Goal: Task Accomplishment & Management: Use online tool/utility

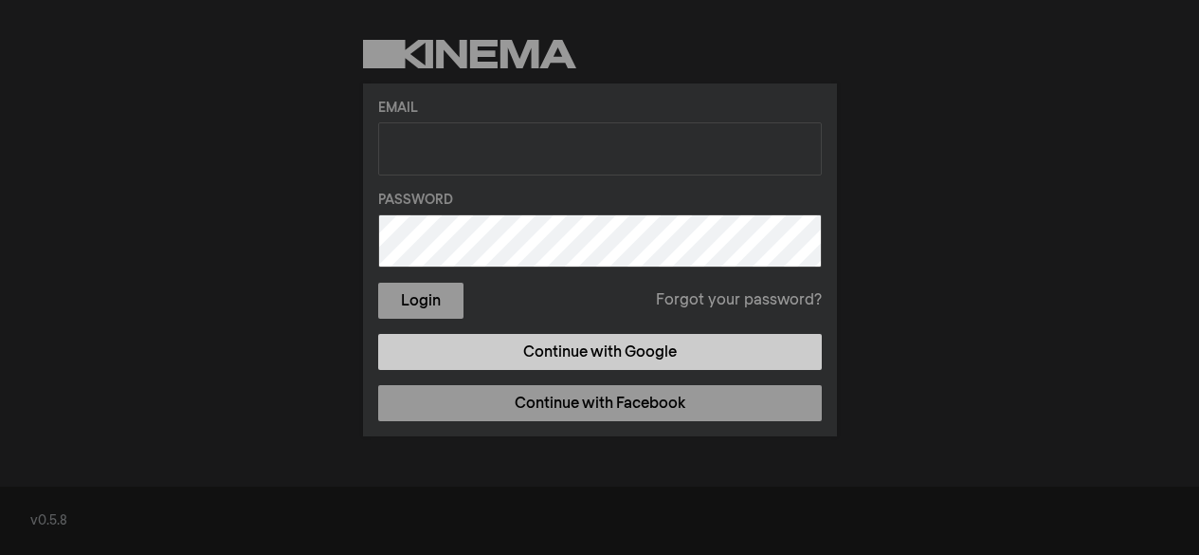
click at [584, 341] on link "Continue with Google" at bounding box center [600, 352] width 444 height 36
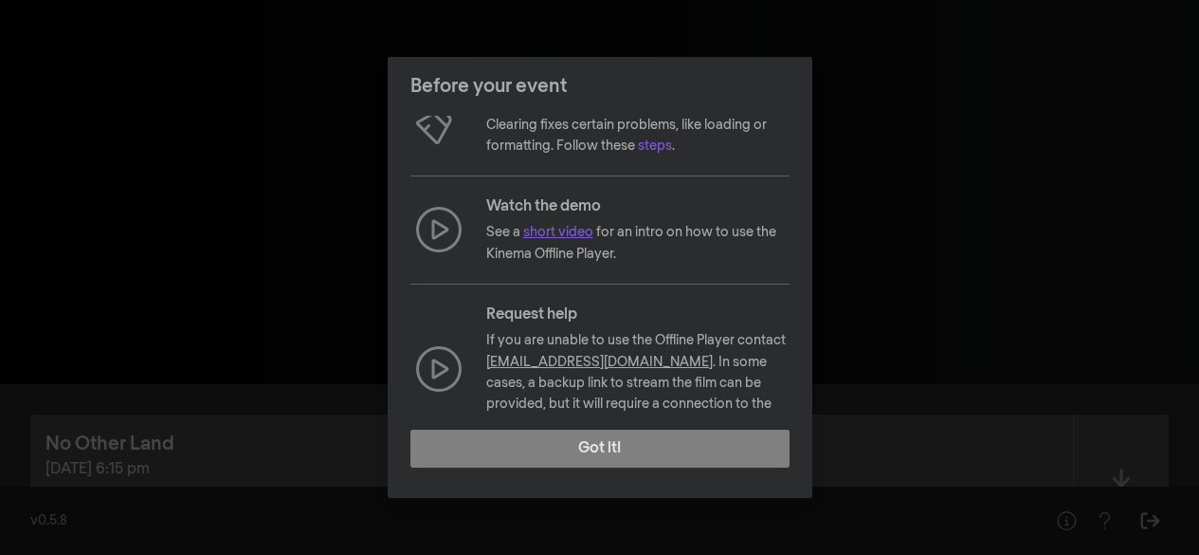
scroll to position [281, 0]
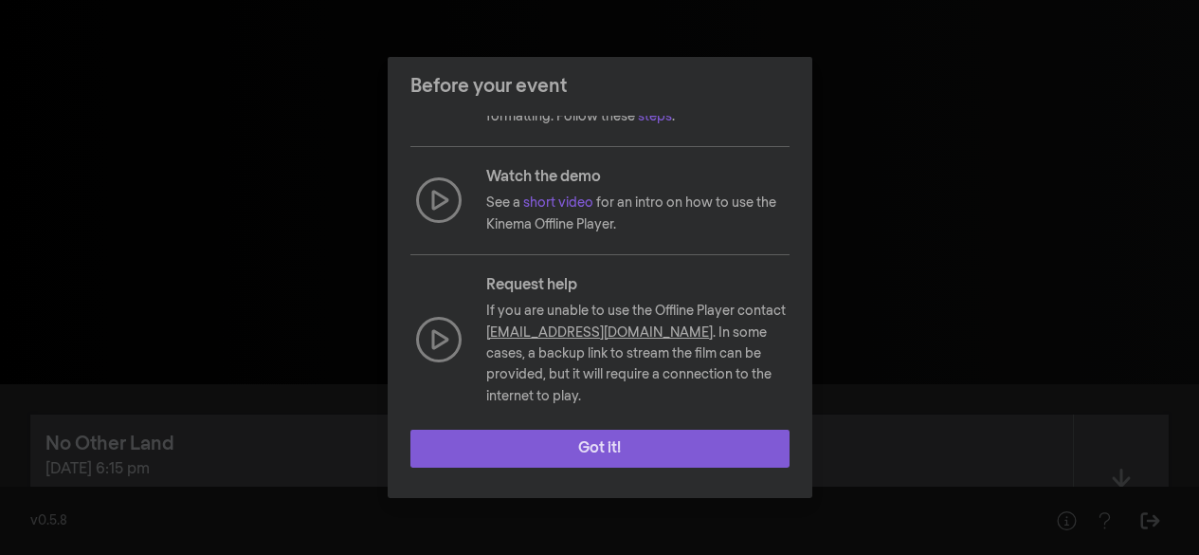
click at [573, 445] on button "Got it!" at bounding box center [600, 449] width 379 height 38
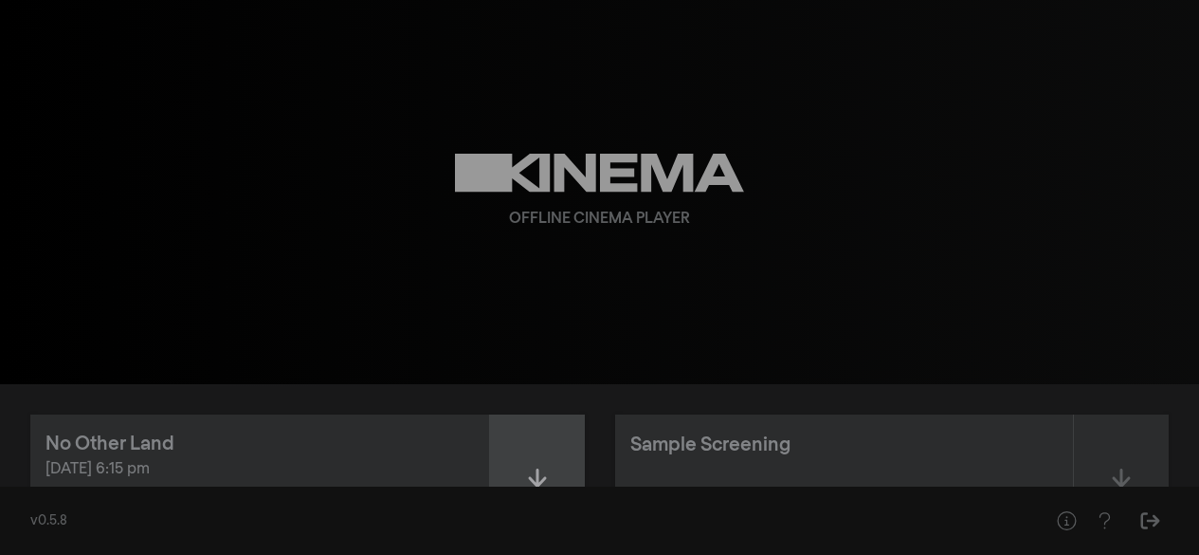
click at [513, 448] on div at bounding box center [537, 481] width 95 height 135
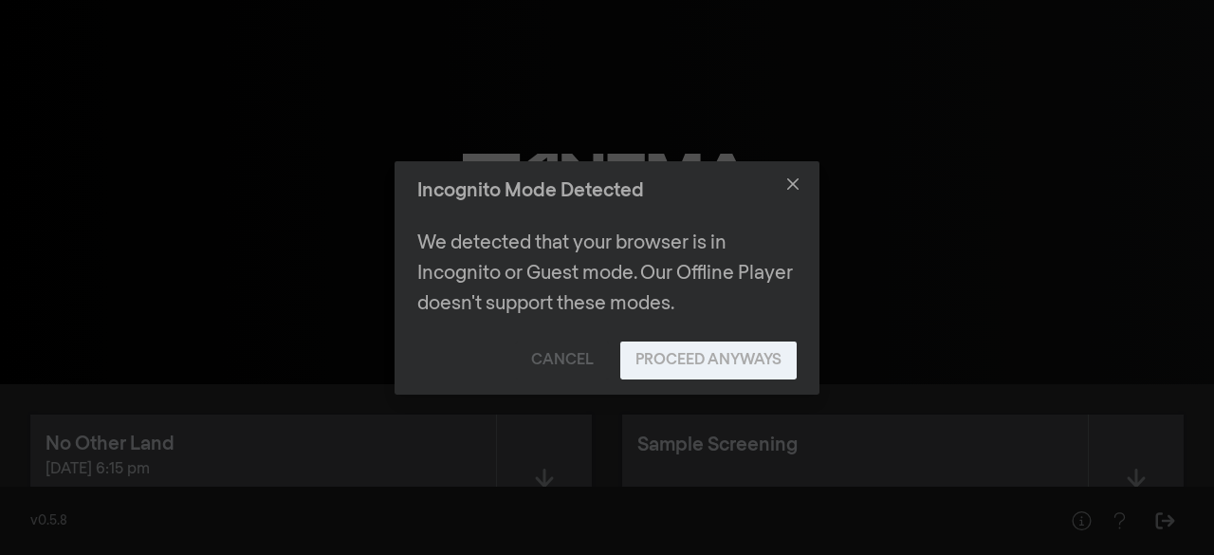
click at [657, 365] on button "Proceed Anyways" at bounding box center [708, 360] width 176 height 38
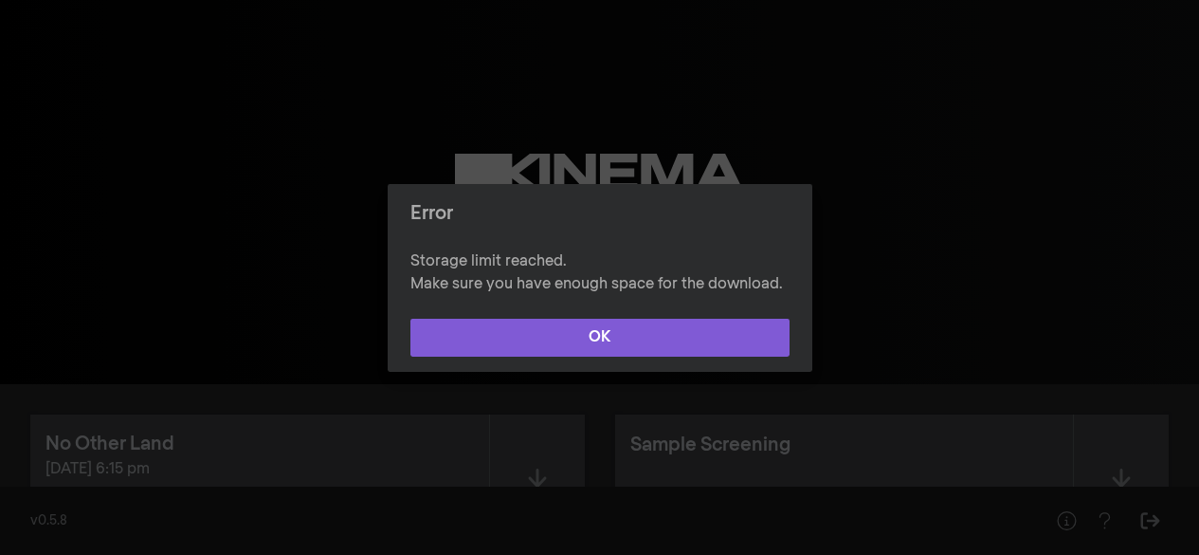
click at [685, 340] on button "OK" at bounding box center [600, 338] width 379 height 38
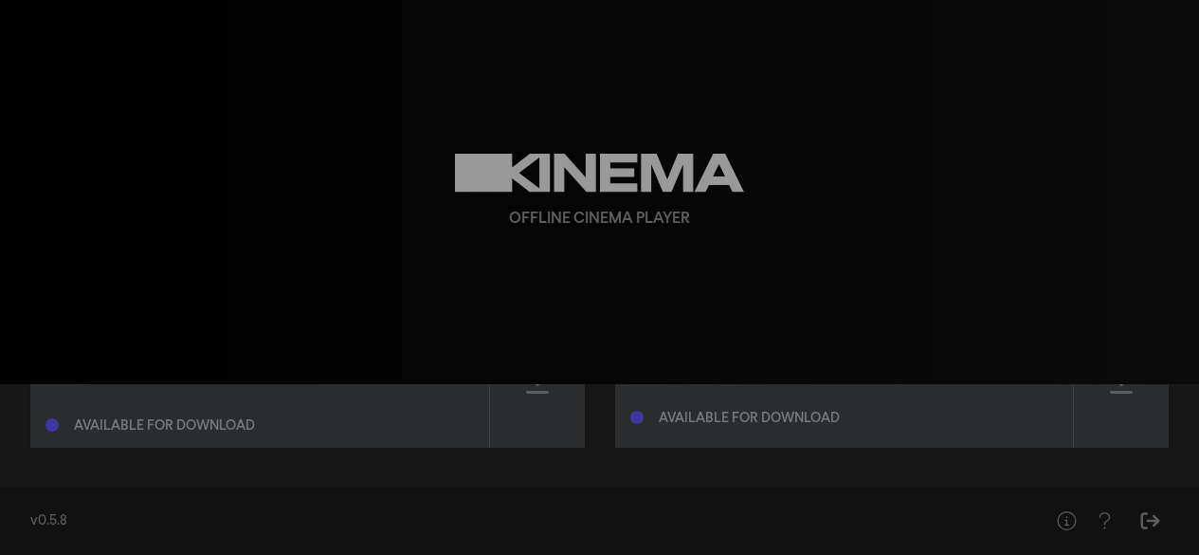
scroll to position [106, 0]
click at [558, 391] on div at bounding box center [537, 375] width 95 height 135
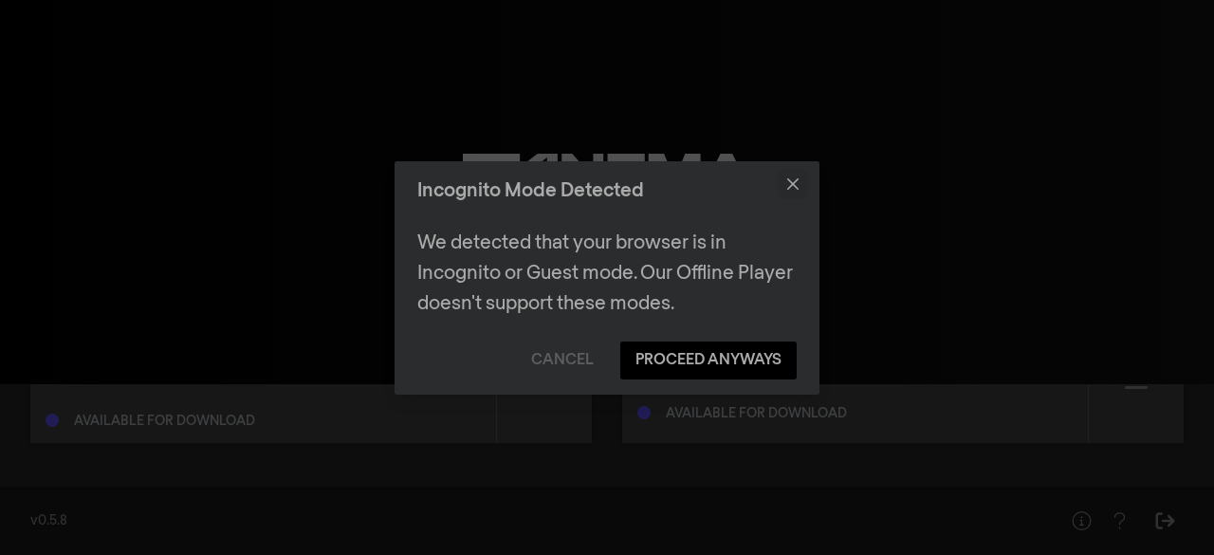
click at [787, 182] on icon "Close" at bounding box center [792, 183] width 11 height 11
